Goal: Task Accomplishment & Management: Manage account settings

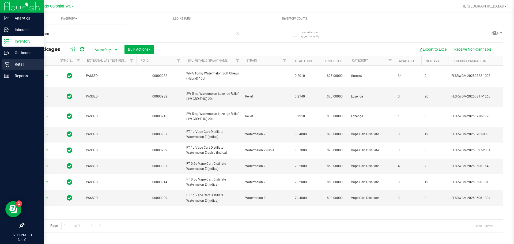
type input "watermelon"
click at [17, 65] on p "Retail" at bounding box center [25, 64] width 32 height 6
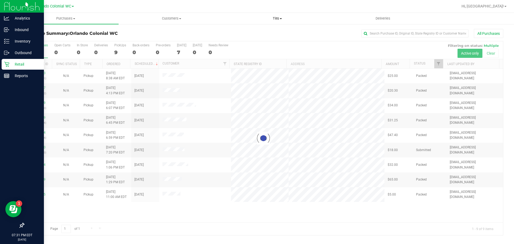
click at [275, 18] on span "Tills" at bounding box center [277, 18] width 105 height 5
click at [255, 34] on span "Manage tills" at bounding box center [242, 32] width 36 height 5
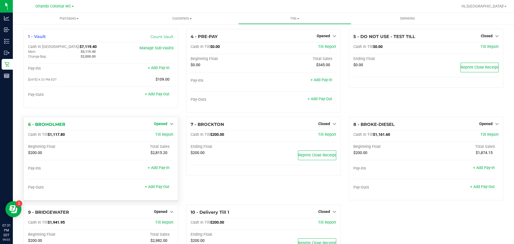
click at [164, 123] on span "Opened" at bounding box center [160, 124] width 13 height 4
drag, startPoint x: 164, startPoint y: 123, endPoint x: 159, endPoint y: 124, distance: 4.9
click at [159, 122] on span "Opened" at bounding box center [160, 124] width 13 height 4
click at [161, 121] on div "Opened" at bounding box center [164, 124] width 20 height 6
click at [159, 123] on span "Opened" at bounding box center [160, 124] width 13 height 4
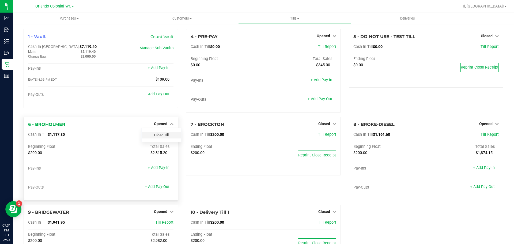
click at [163, 136] on link "Close Till" at bounding box center [161, 135] width 14 height 4
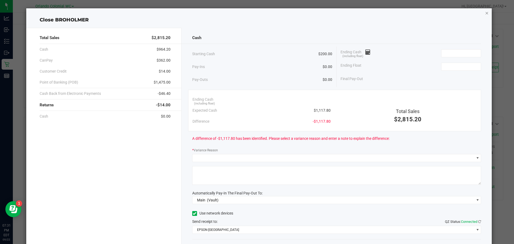
click at [485, 15] on icon "button" at bounding box center [487, 13] width 4 height 6
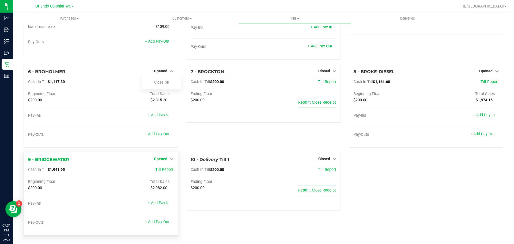
scroll to position [54, 0]
click at [164, 159] on span "Opened" at bounding box center [160, 158] width 13 height 4
click at [166, 168] on link "Close Till" at bounding box center [161, 169] width 14 height 4
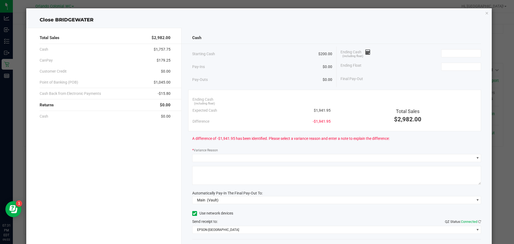
click at [319, 111] on span "$1,941.95" at bounding box center [322, 111] width 17 height 6
copy span "$1,941.95"
click at [463, 46] on div "Cash Starting Cash $200.00 Pay-Ins $0.00 Pay-Outs $0.00 Ending Cash (including …" at bounding box center [337, 148] width 311 height 241
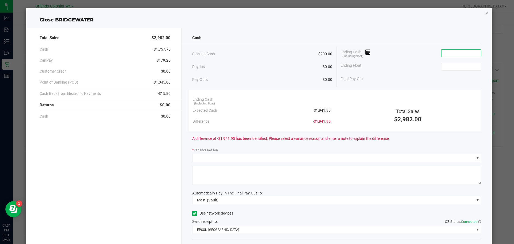
click at [460, 55] on input at bounding box center [461, 54] width 39 height 8
paste input "1941.95"
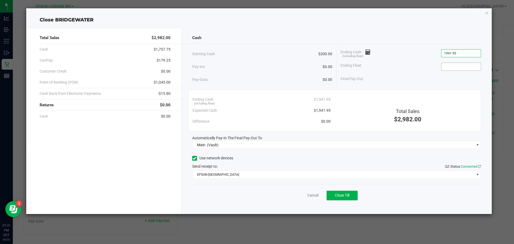
type input "$1,941.95"
click at [459, 68] on input at bounding box center [461, 67] width 39 height 8
type input "$200.00"
click at [317, 16] on div "Close BRIDGEWATER Total Sales $2,982.00 Cash $1,757.75 CanPay $179.25 Customer …" at bounding box center [259, 111] width 466 height 206
click at [134, 166] on div "Total Sales $2,982.00 Cash $1,757.75 CanPay $179.25 Customer Credit $0.00 Point…" at bounding box center [103, 121] width 155 height 186
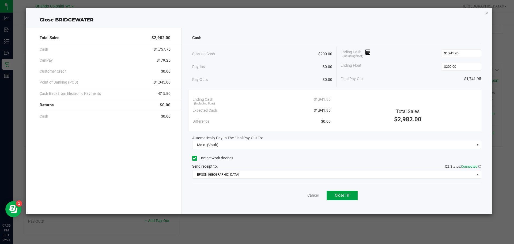
click at [342, 197] on span "Close Till" at bounding box center [342, 195] width 14 height 4
click at [296, 193] on link "Dismiss" at bounding box center [301, 196] width 13 height 6
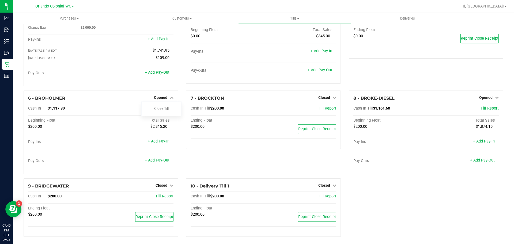
scroll to position [32, 0]
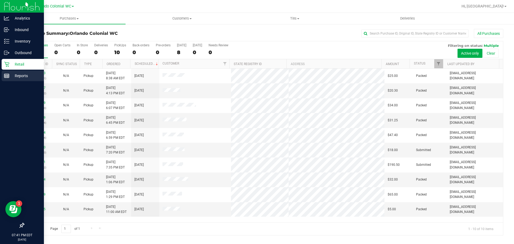
click at [6, 76] on icon at bounding box center [6, 75] width 5 height 5
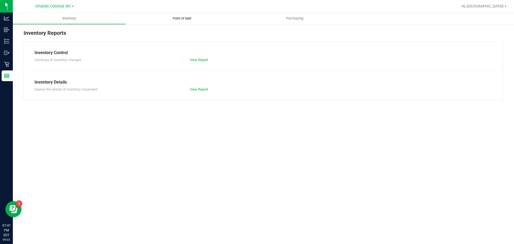
click at [189, 21] on uib-tab-heading "Point of Sale" at bounding box center [182, 18] width 112 height 11
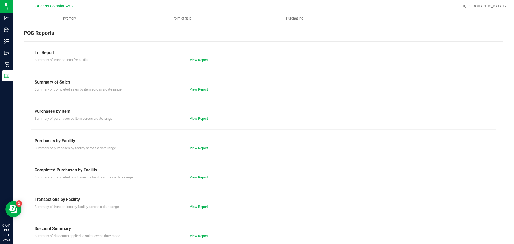
click at [203, 178] on link "View Report" at bounding box center [199, 177] width 18 height 4
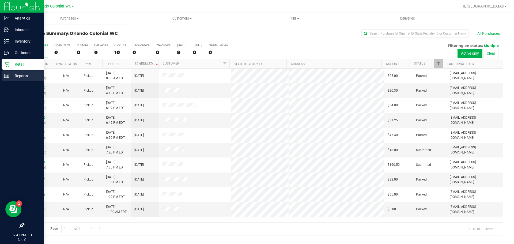
click at [11, 72] on div "Reports" at bounding box center [23, 75] width 42 height 11
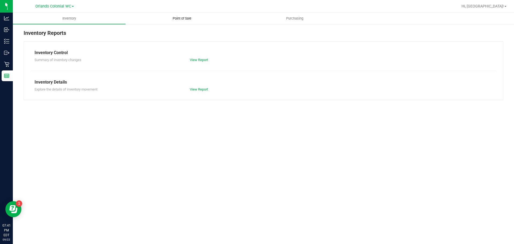
click at [186, 17] on span "Point of Sale" at bounding box center [182, 18] width 33 height 5
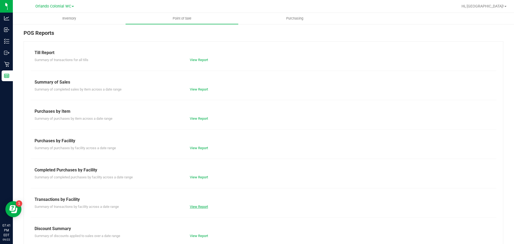
click at [203, 206] on link "View Report" at bounding box center [199, 207] width 18 height 4
